Goal: Transaction & Acquisition: Purchase product/service

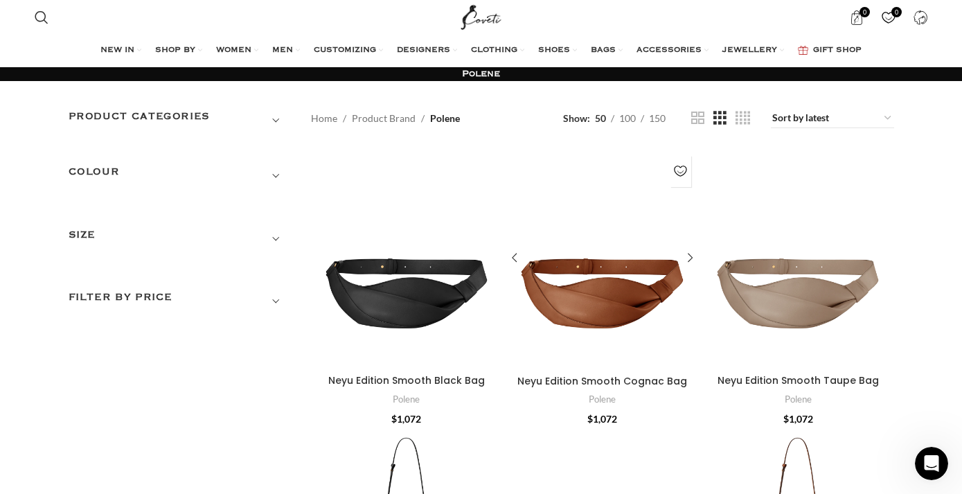
click at [553, 294] on div "Neyu Edition Smooth Cognac Bag" at bounding box center [530, 258] width 48 height 219
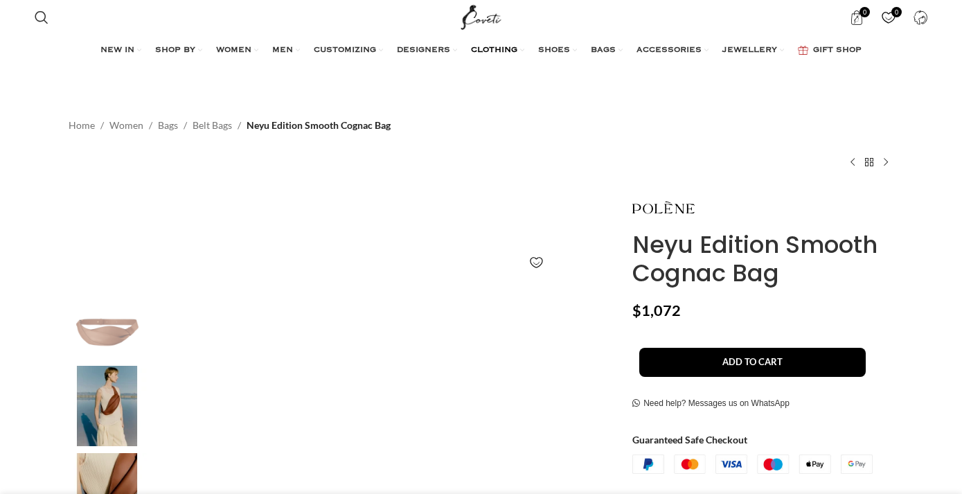
click at [492, 46] on span "CLOTHING" at bounding box center [494, 50] width 46 height 11
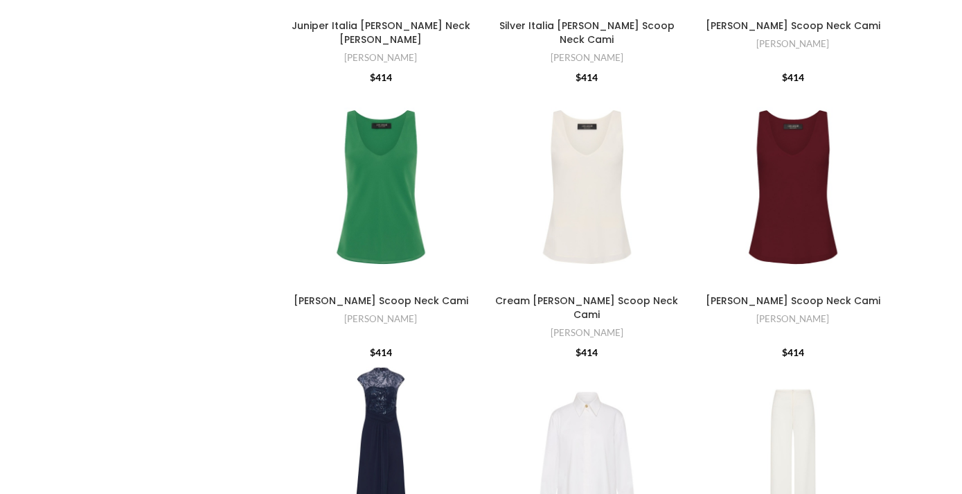
scroll to position [2119, 0]
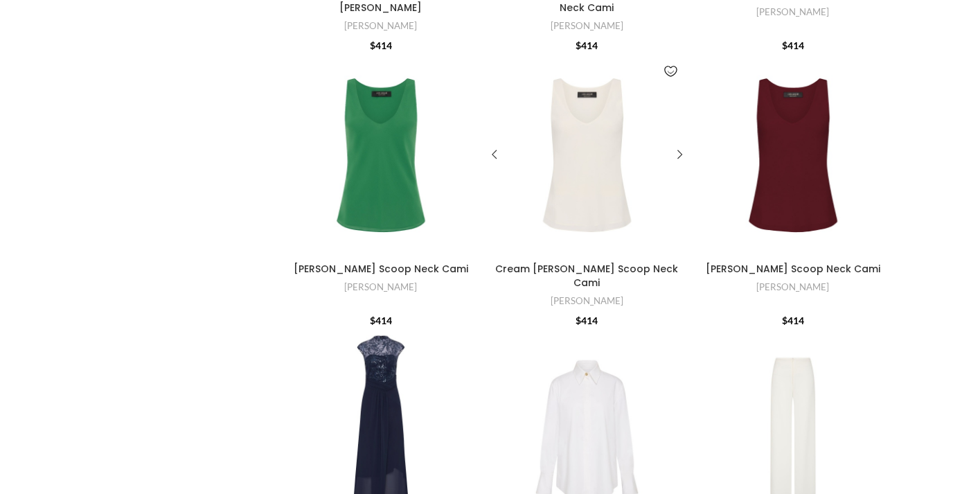
click at [593, 188] on div "Cream Georgette Scoop Neck Cami" at bounding box center [611, 155] width 51 height 202
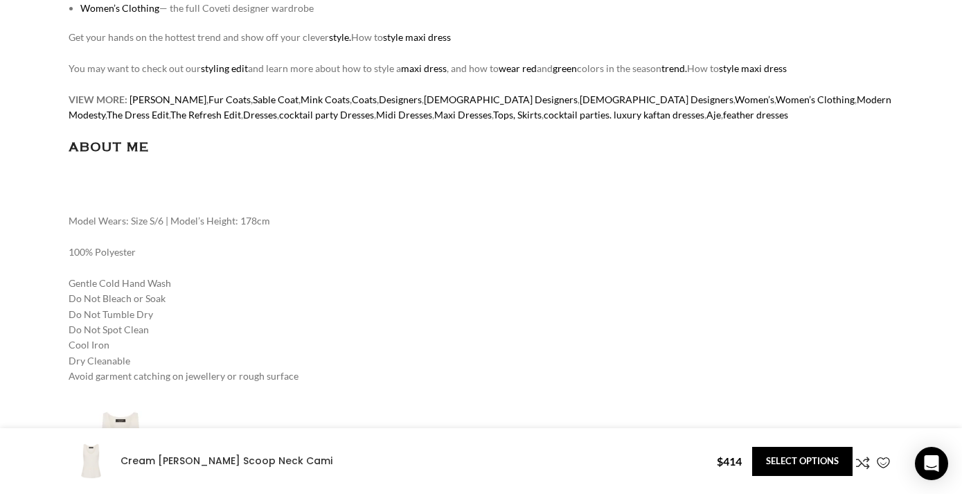
scroll to position [2048, 0]
